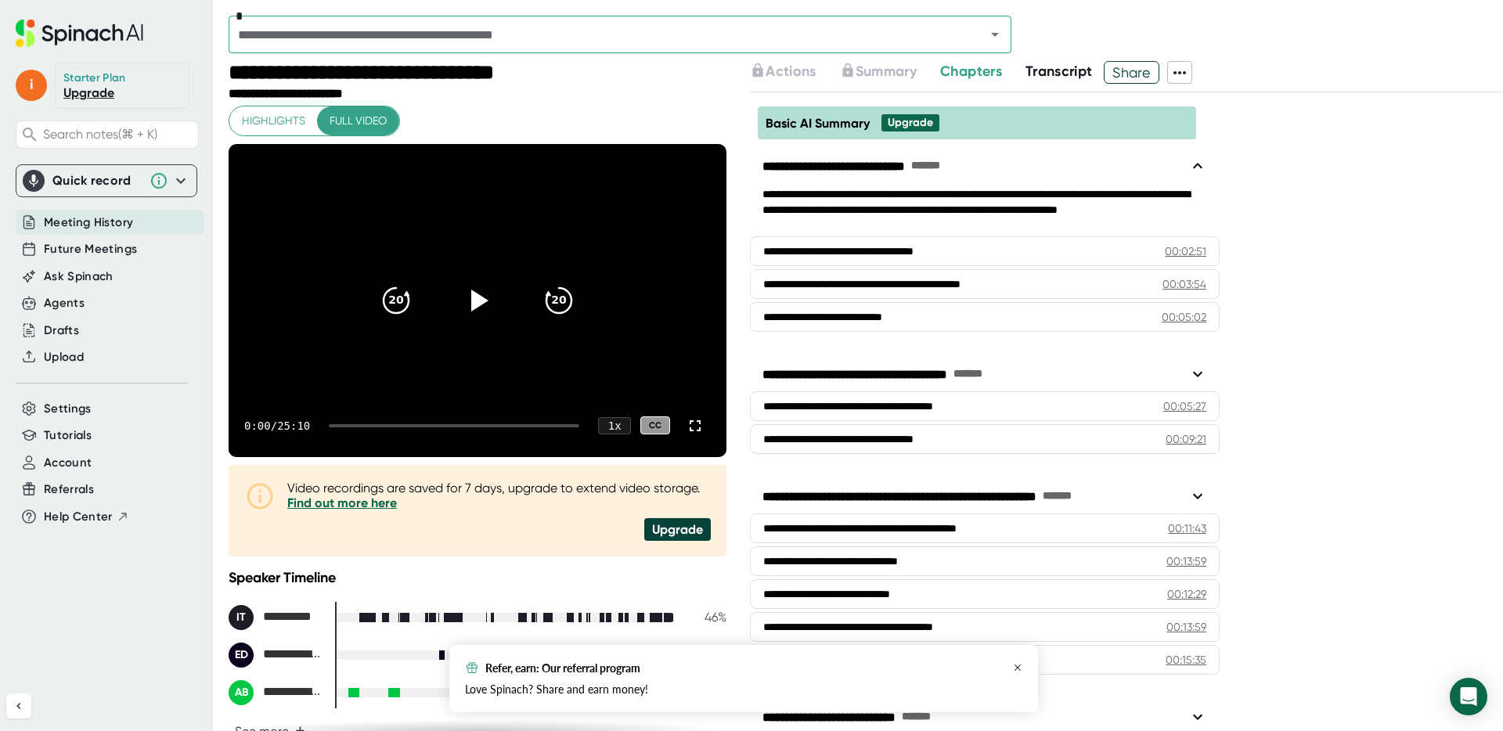
click at [1018, 667] on icon "button" at bounding box center [1017, 667] width 9 height 9
click at [82, 521] on span "Help Center" at bounding box center [78, 517] width 69 height 18
click at [1322, 295] on div "**********" at bounding box center [1126, 411] width 753 height 638
click at [1382, 175] on div "**********" at bounding box center [1126, 411] width 753 height 638
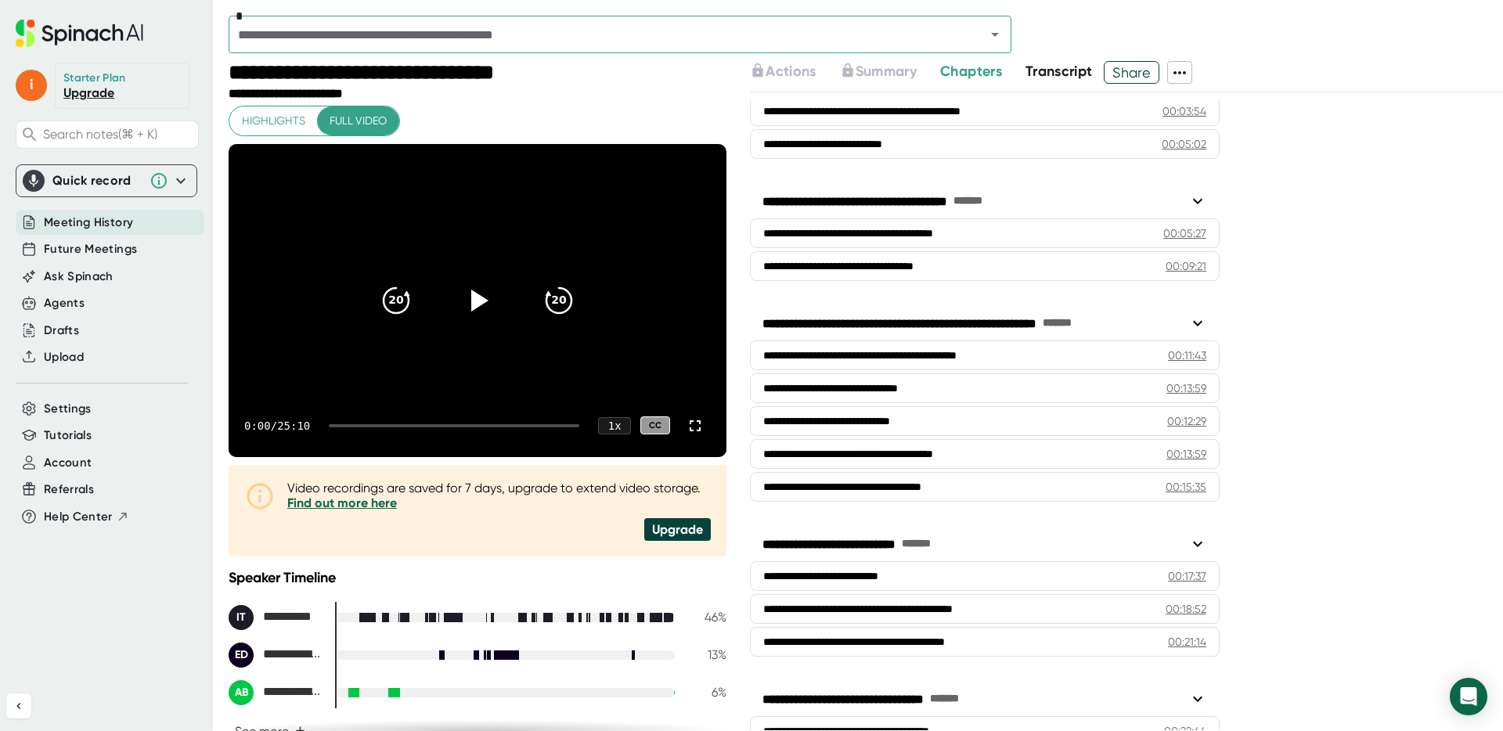
scroll to position [276, 0]
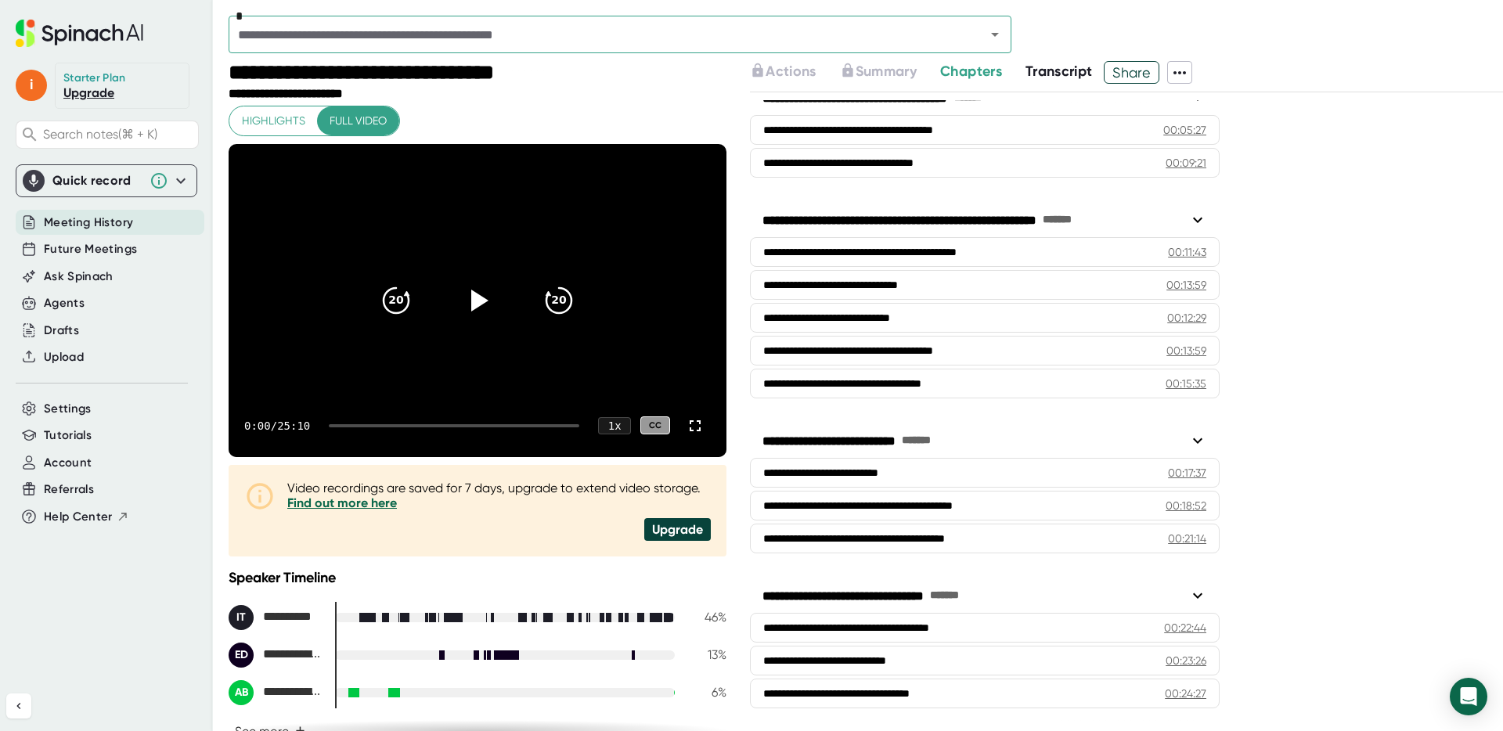
click at [1187, 70] on icon at bounding box center [1179, 72] width 19 height 19
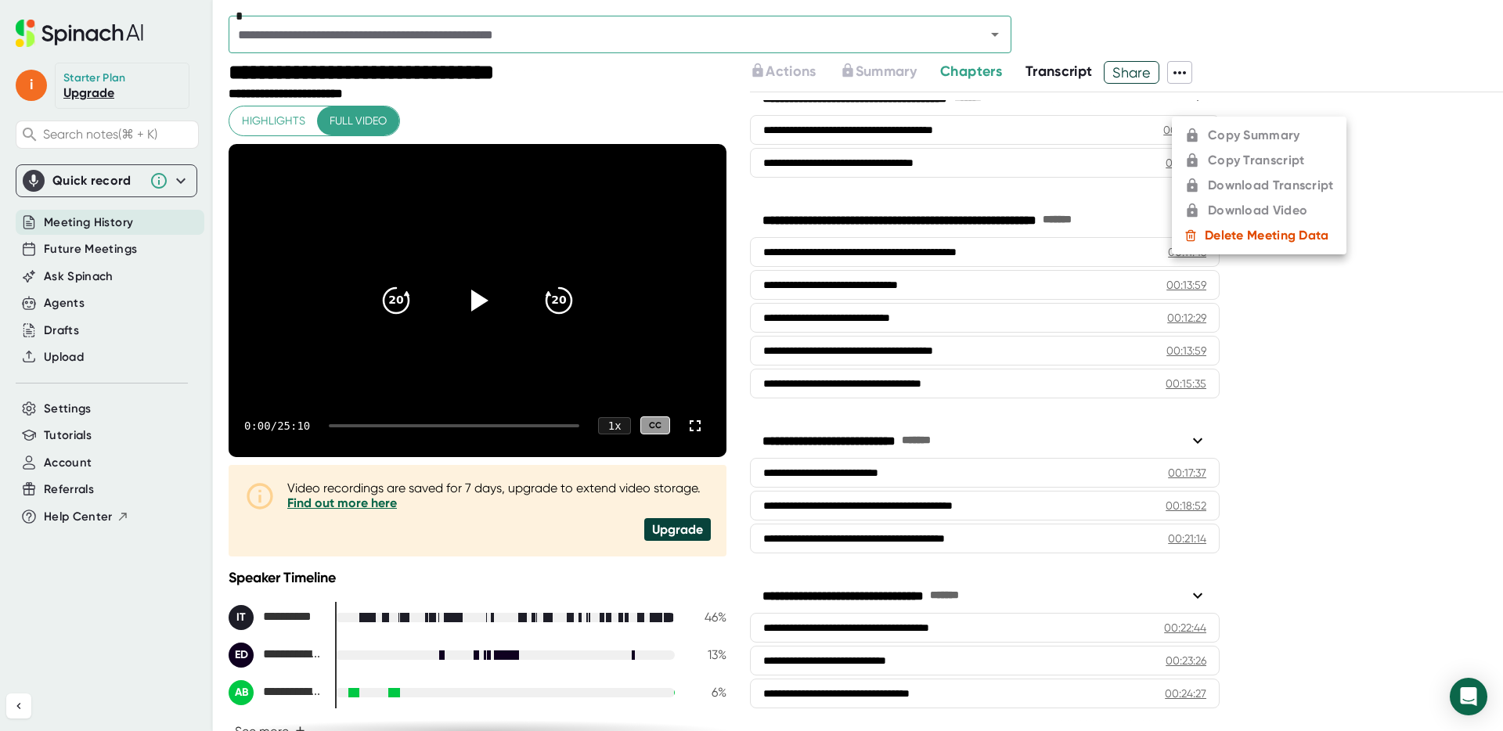
click at [1238, 53] on div at bounding box center [751, 365] width 1503 height 731
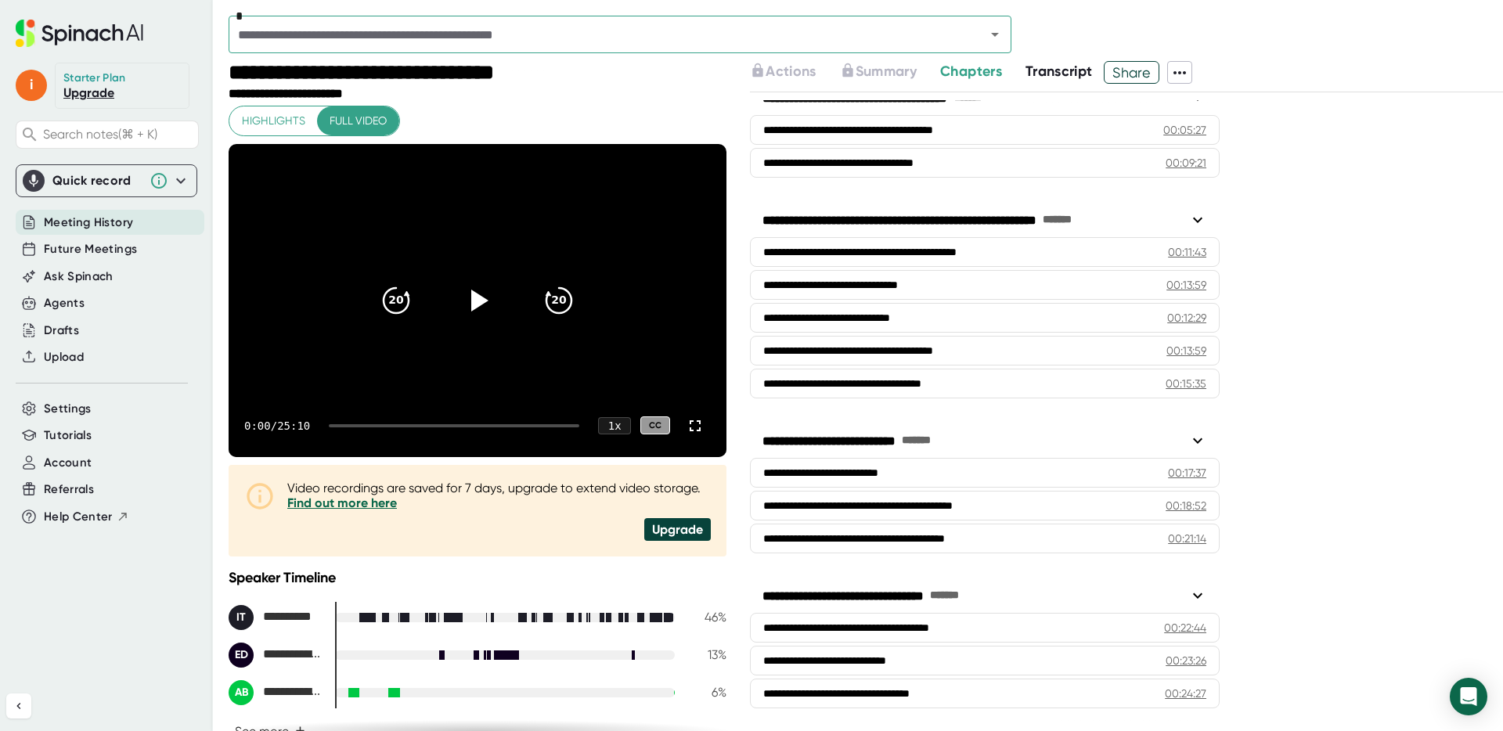
click at [561, 36] on input "text" at bounding box center [596, 34] width 727 height 22
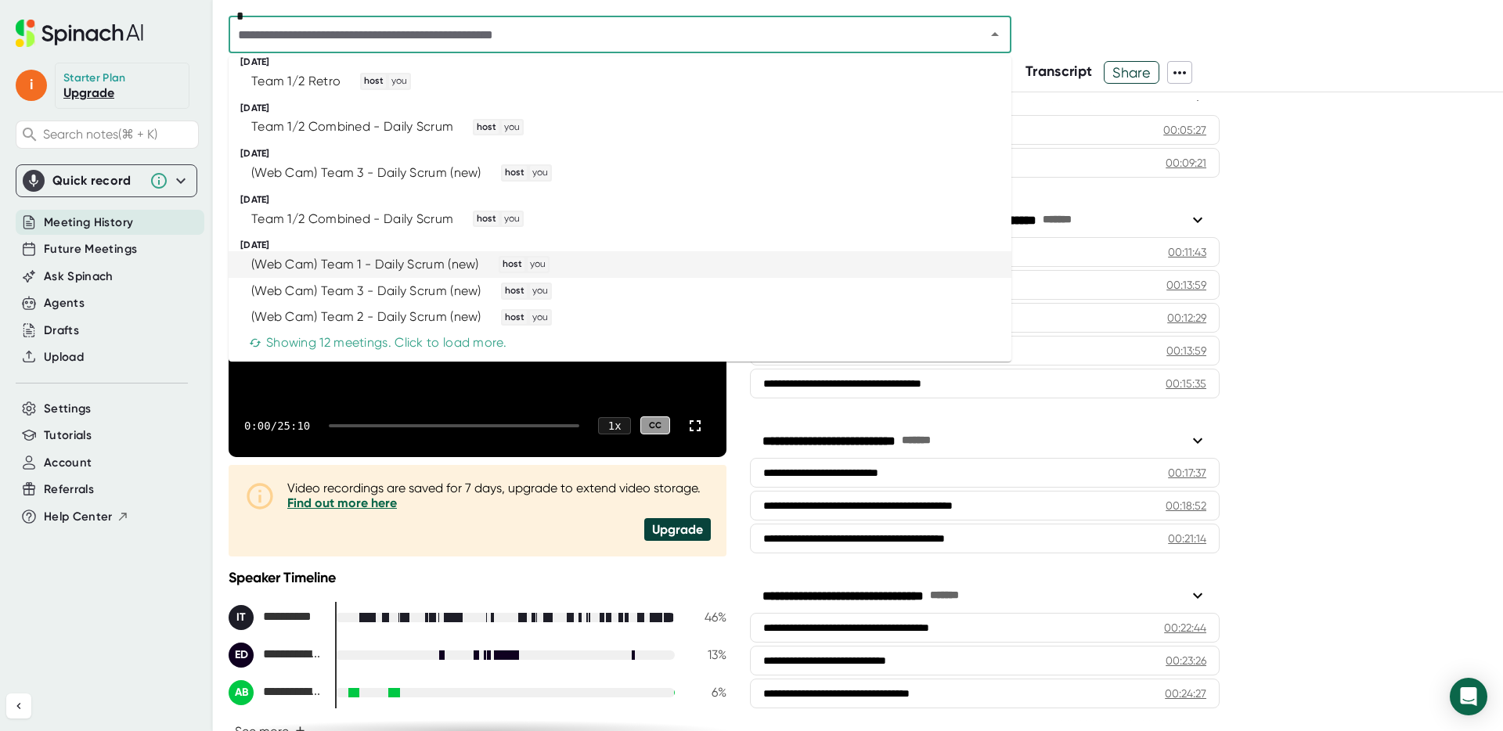
scroll to position [0, 0]
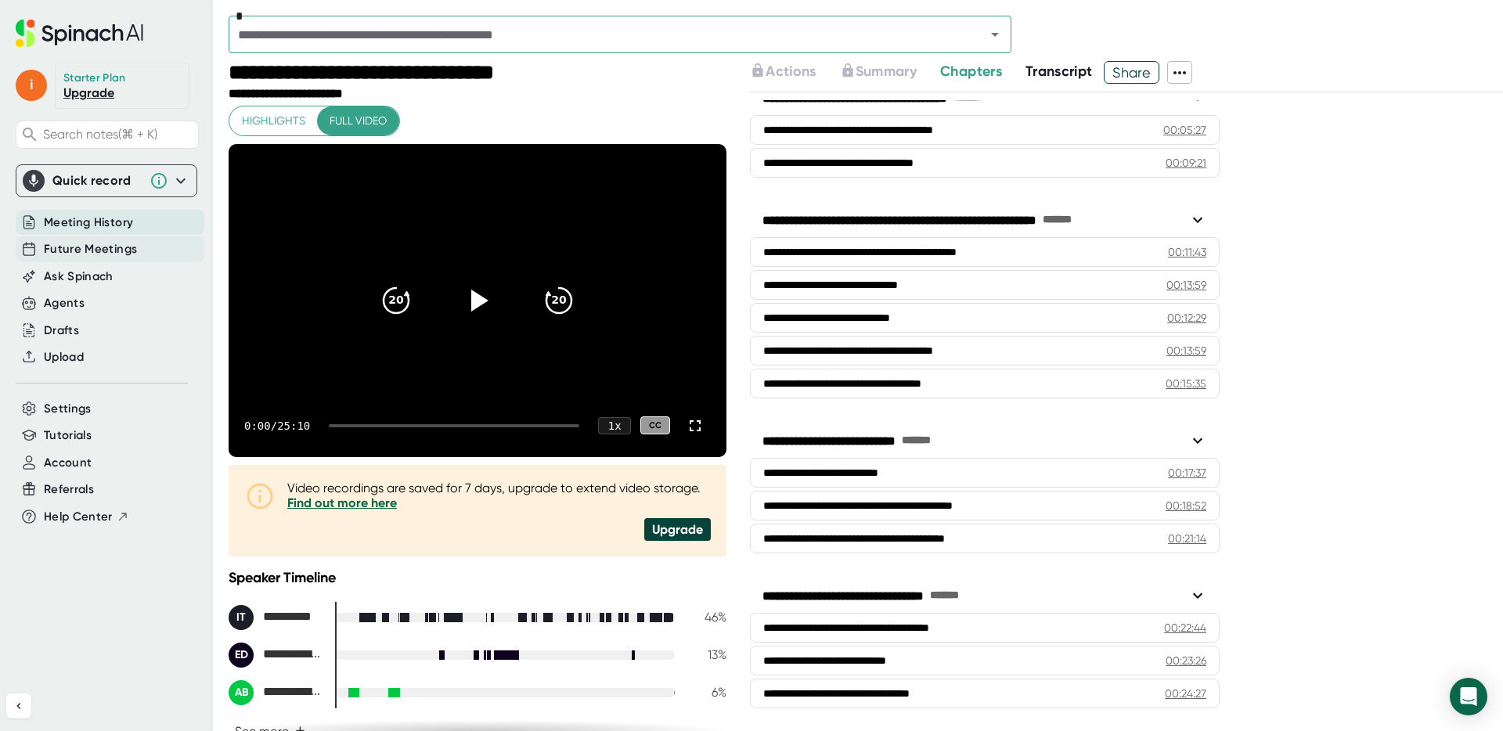
click at [105, 250] on span "Future Meetings" at bounding box center [90, 249] width 93 height 18
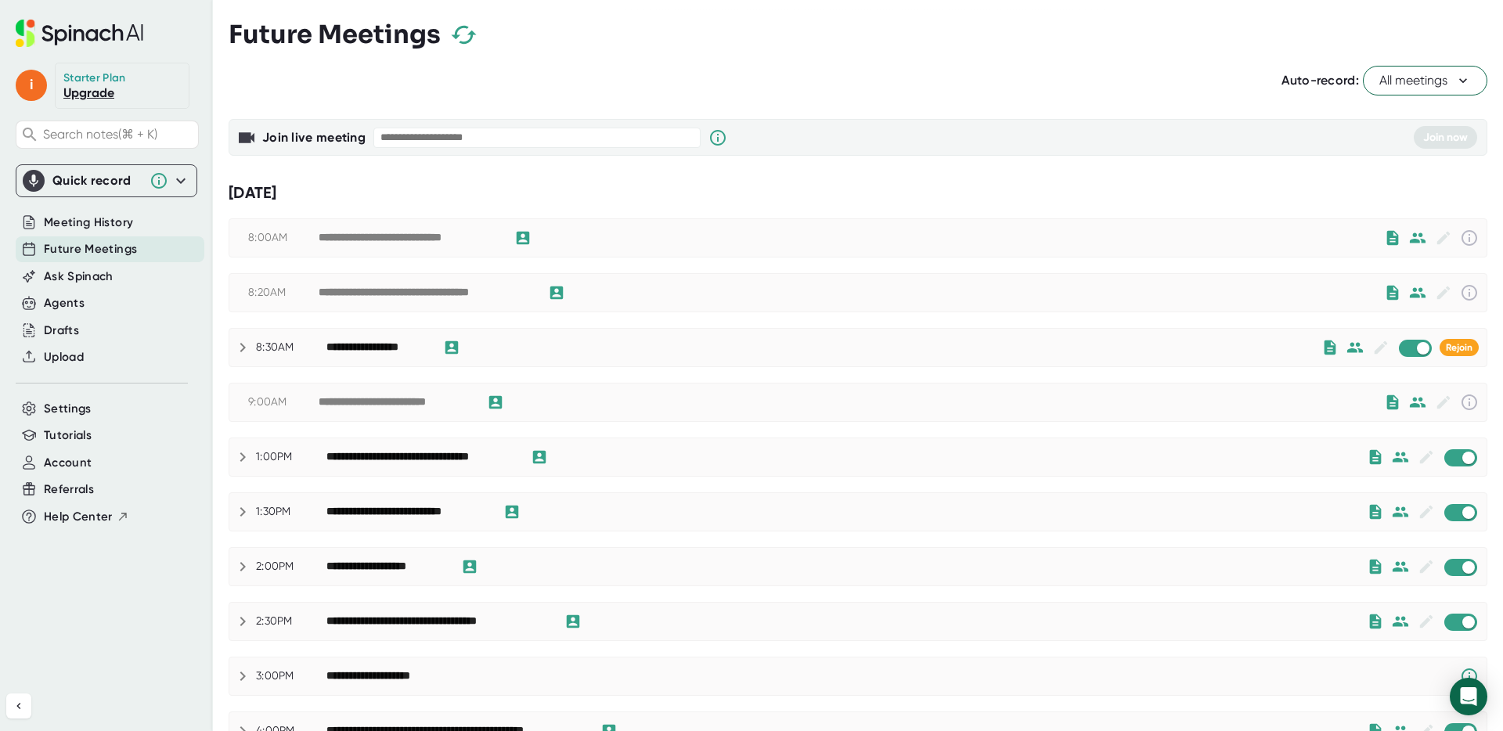
click at [1465, 80] on icon at bounding box center [1463, 80] width 8 height 5
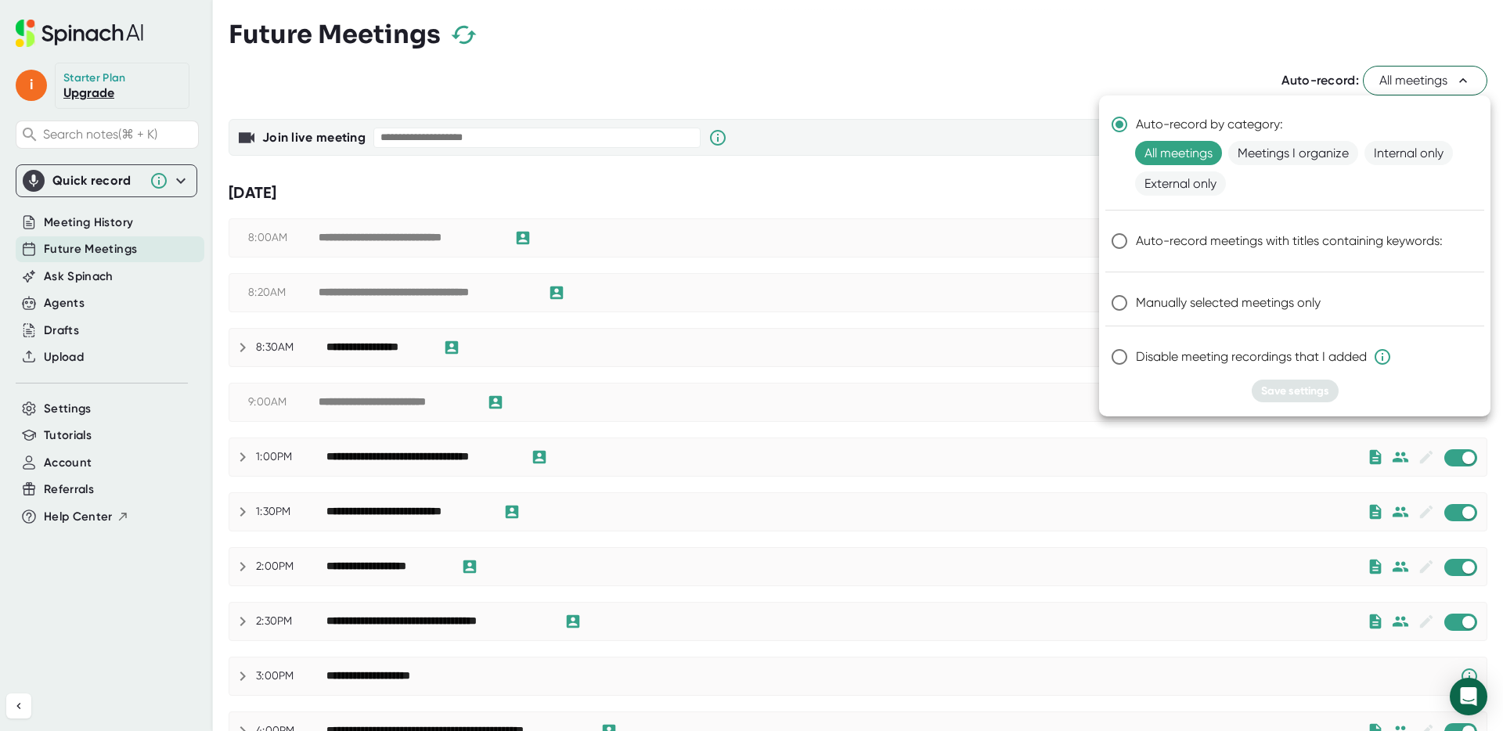
click at [1155, 16] on div at bounding box center [751, 365] width 1503 height 731
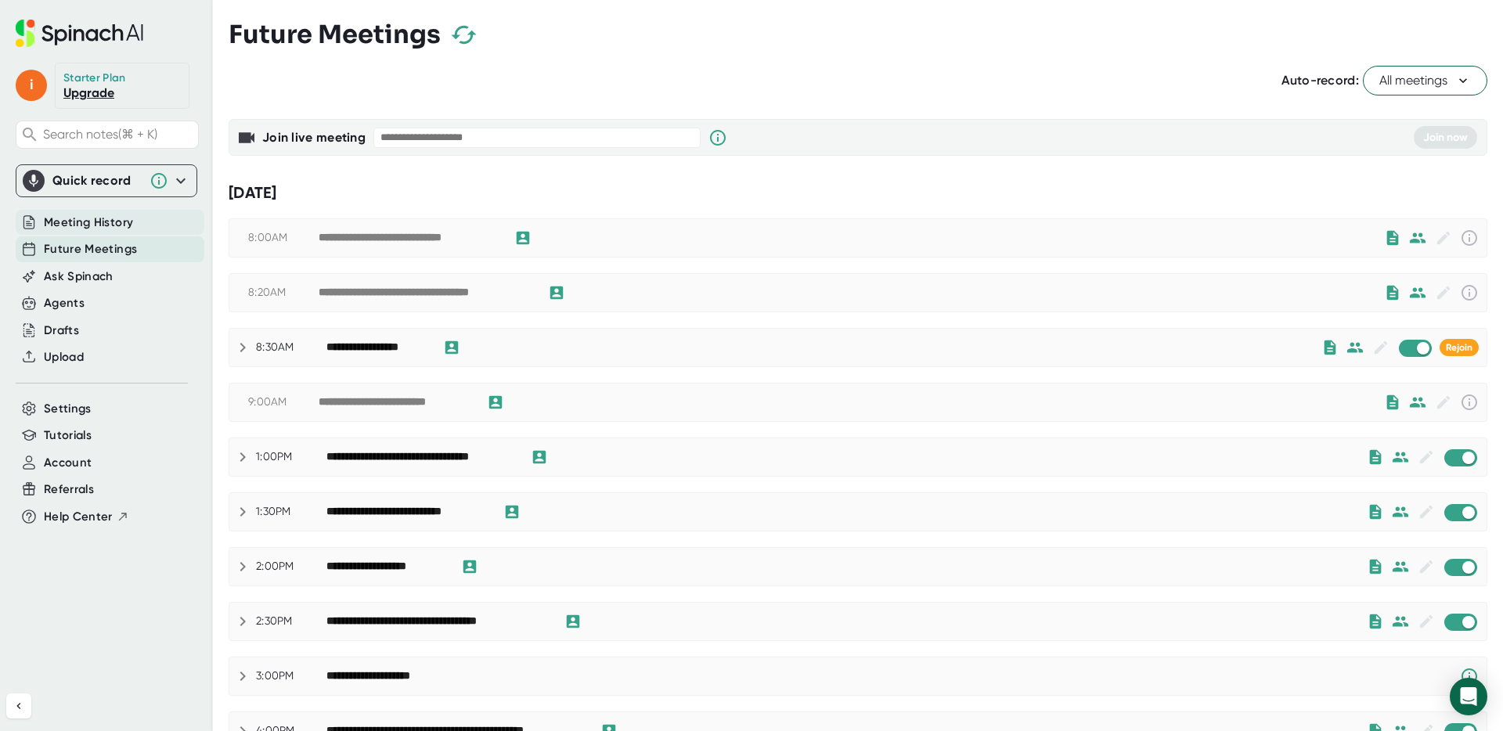
click at [80, 222] on span "Meeting History" at bounding box center [88, 223] width 89 height 18
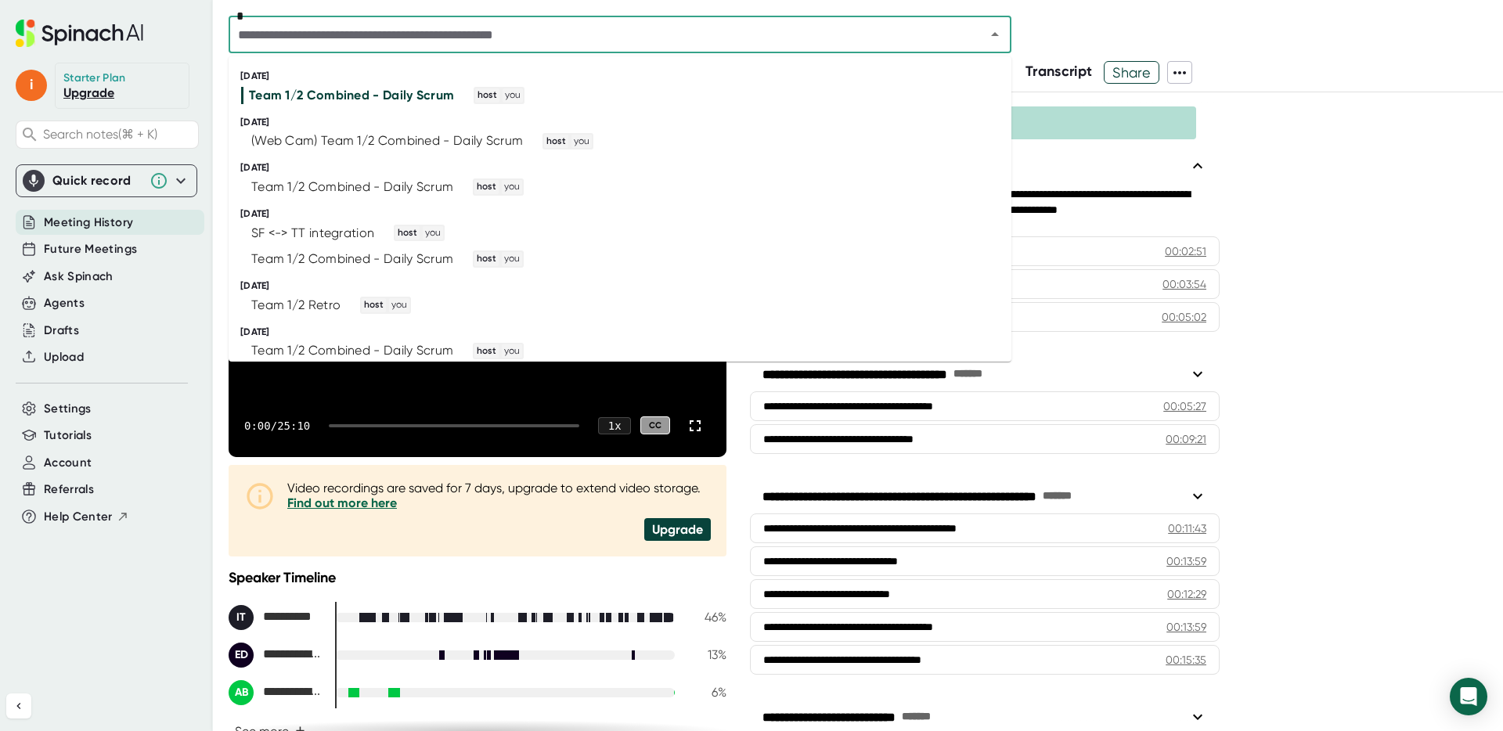
click at [419, 28] on input "text" at bounding box center [596, 34] width 727 height 22
click at [387, 232] on span "host you" at bounding box center [413, 233] width 63 height 17
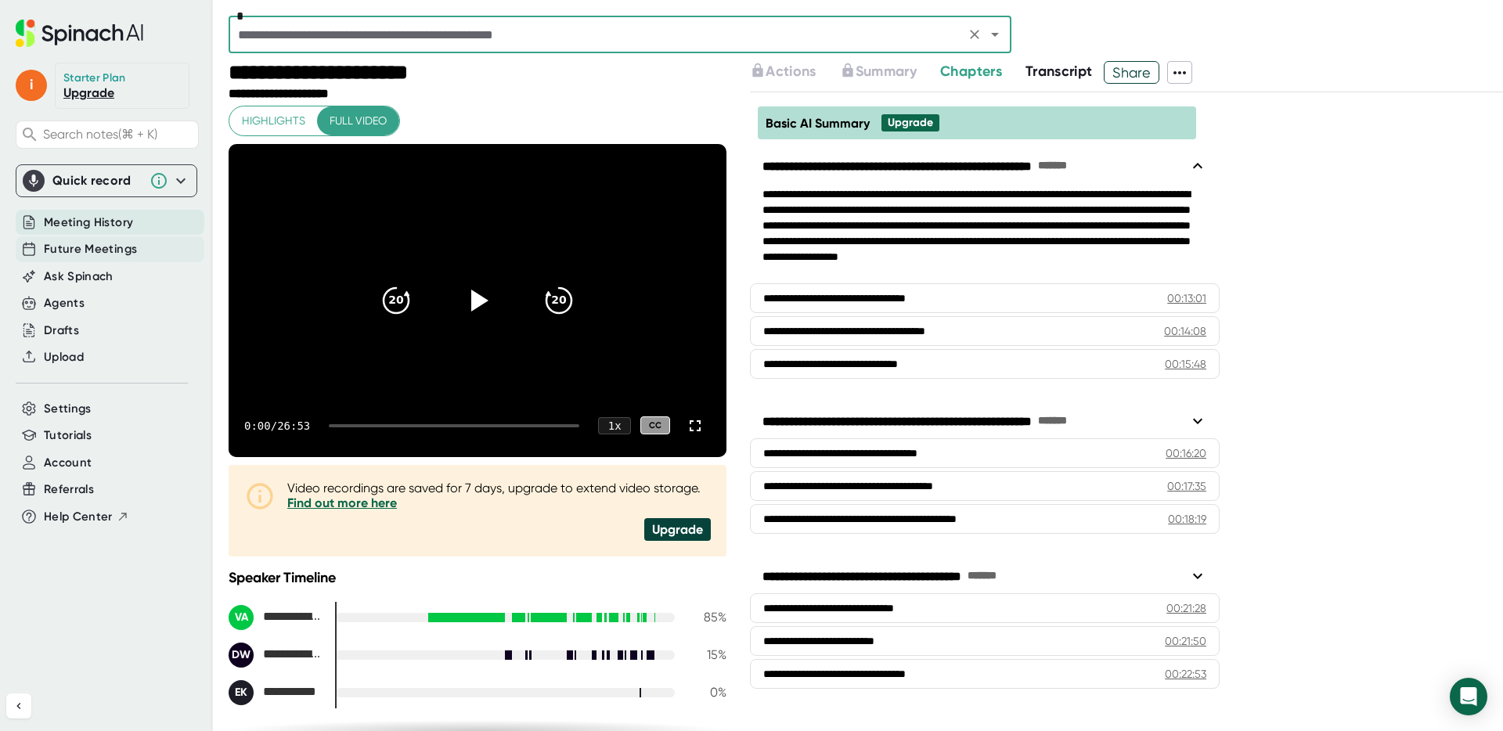
click at [98, 248] on span "Future Meetings" at bounding box center [90, 249] width 93 height 18
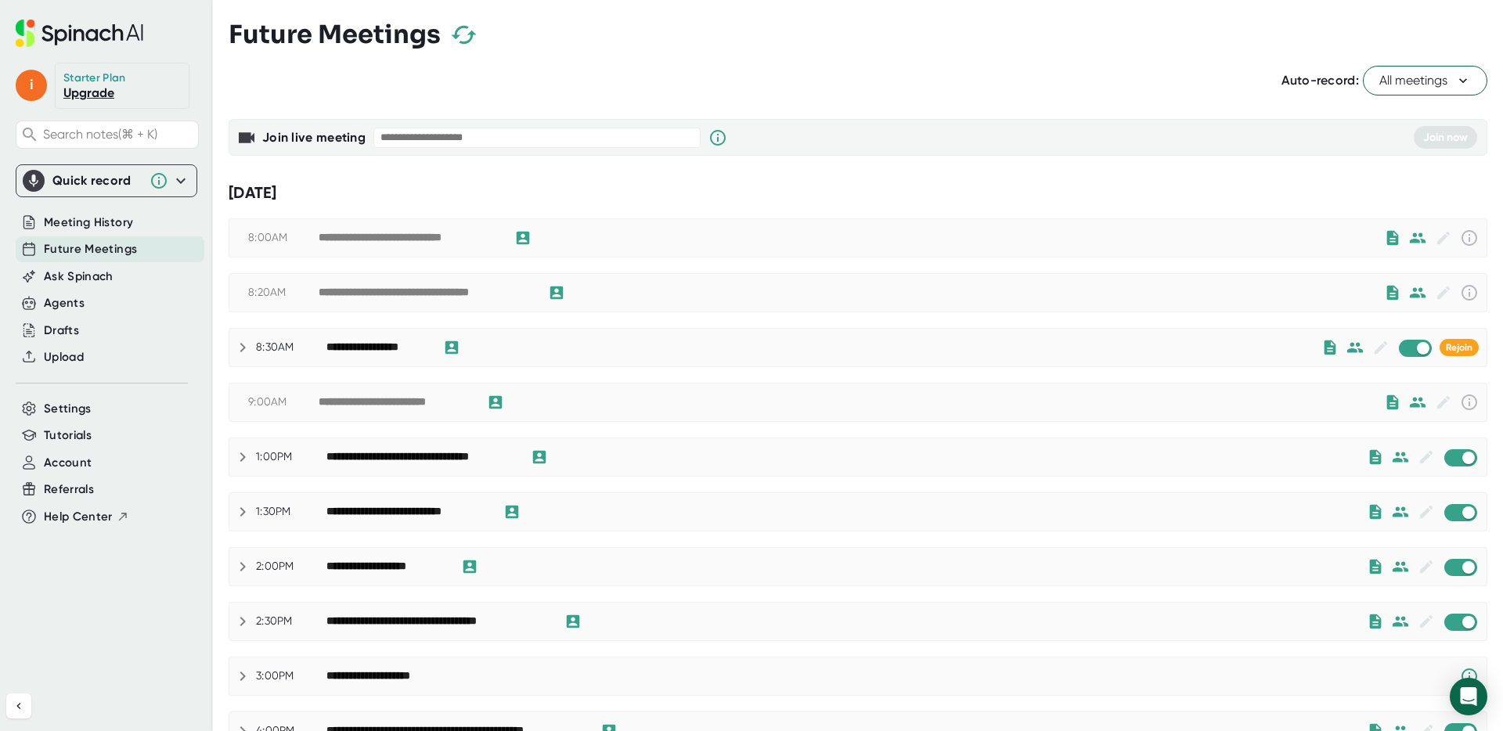
click at [1455, 74] on icon at bounding box center [1463, 81] width 16 height 16
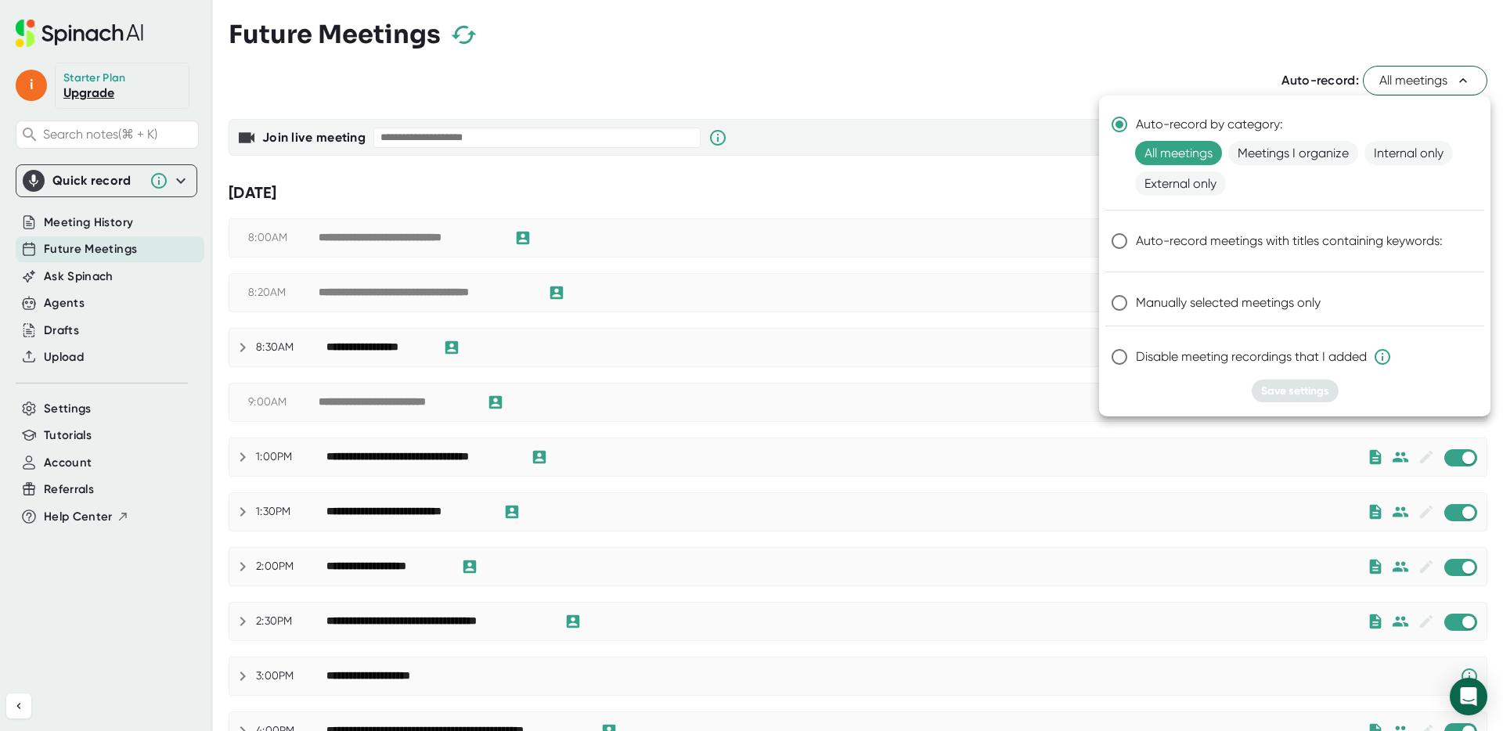
click at [1115, 304] on input "Manually selected meetings only" at bounding box center [1119, 302] width 33 height 33
radio input "true"
click at [1296, 150] on span "Meetings I organize" at bounding box center [1293, 153] width 130 height 24
radio input "true"
click at [1415, 154] on span "Internal only" at bounding box center [1408, 153] width 88 height 24
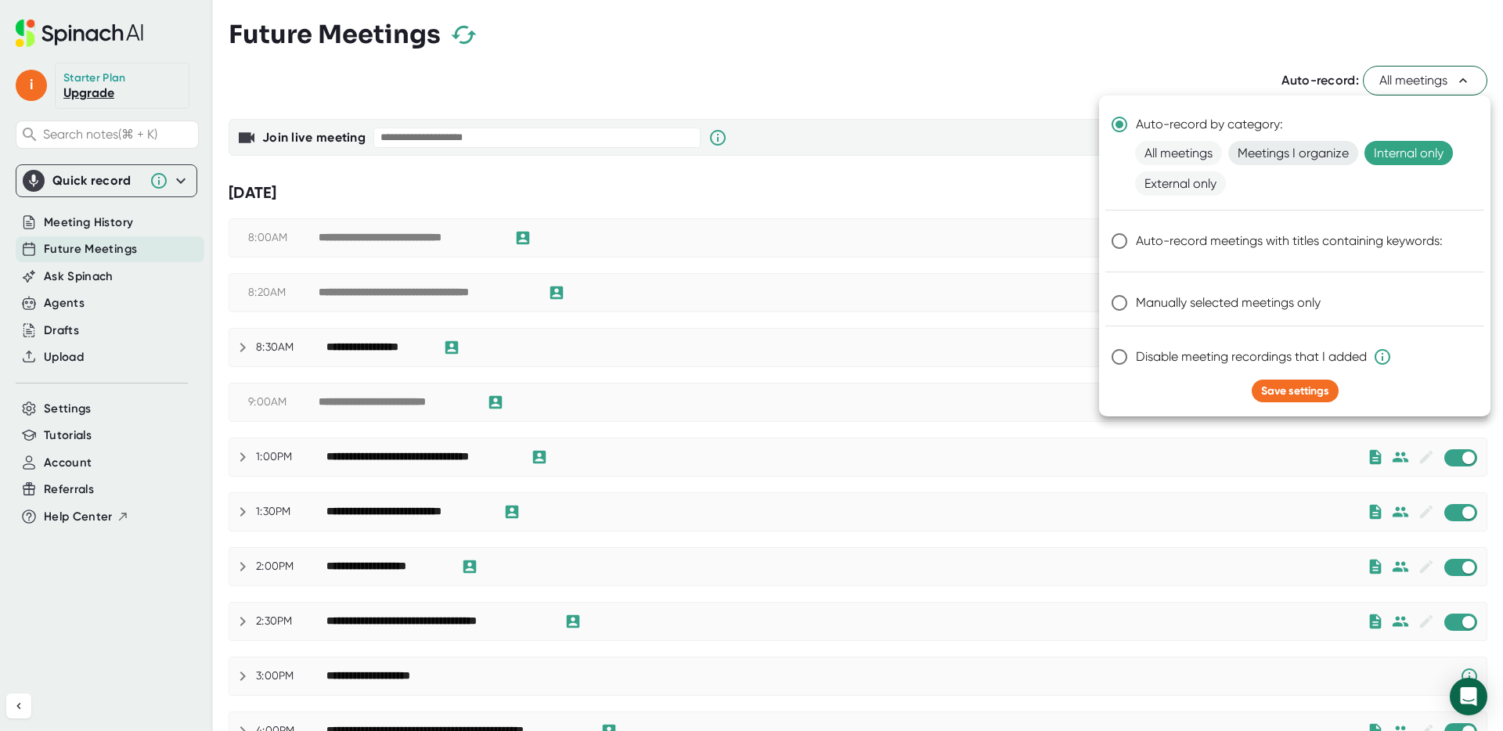
click at [1329, 154] on span "Meetings I organize" at bounding box center [1293, 153] width 130 height 24
click at [1307, 387] on span "Save settings" at bounding box center [1295, 390] width 68 height 13
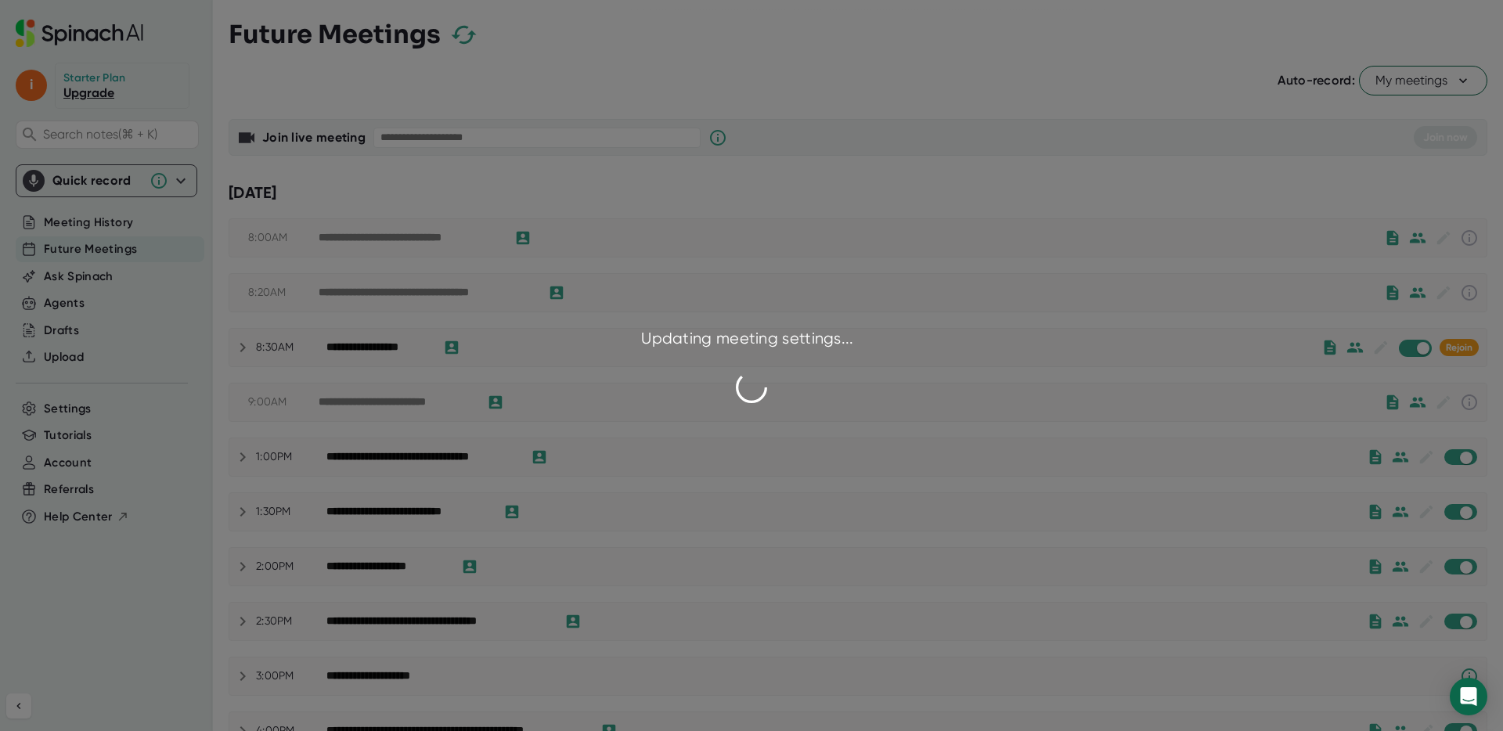
checkbox input "false"
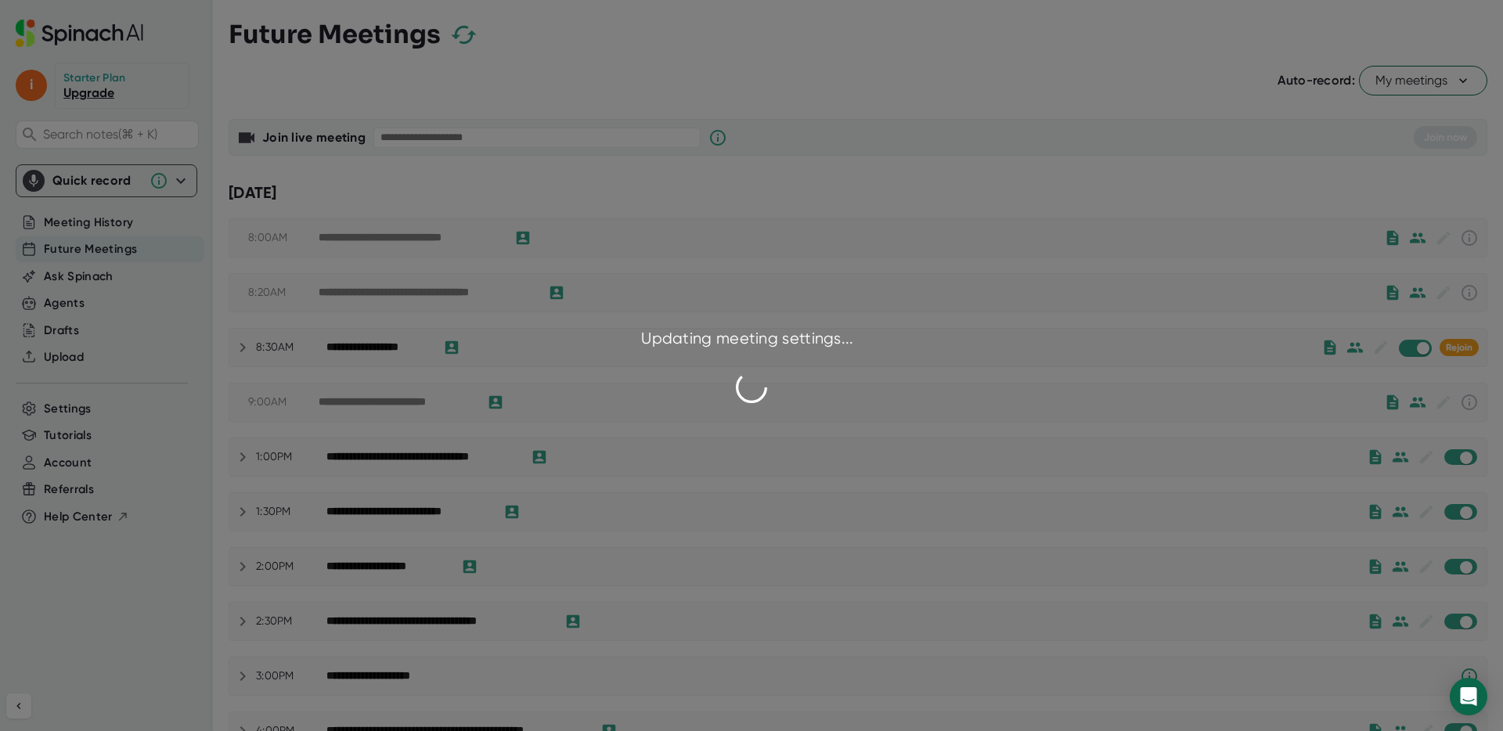
checkbox input "false"
